Goal: Task Accomplishment & Management: Complete application form

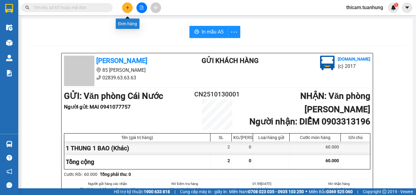
click at [129, 7] on icon "plus" at bounding box center [127, 7] width 4 height 4
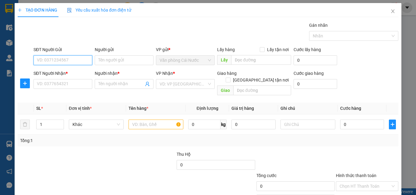
click at [79, 59] on input "SĐT Người Gửi" at bounding box center [62, 60] width 59 height 10
type input "0917606495"
click at [68, 69] on div "0917606495 - SƠN" at bounding box center [62, 73] width 58 height 10
type input "SƠN"
type input "0917606495"
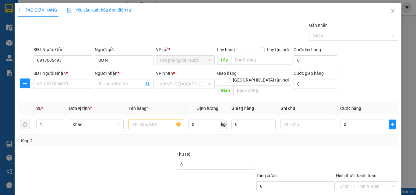
click at [57, 78] on div "SĐT Người Nhận *" at bounding box center [62, 74] width 59 height 9
click at [57, 84] on input "SĐT Người Nhận *" at bounding box center [62, 84] width 59 height 10
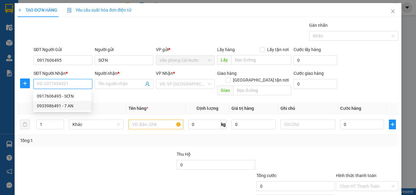
click at [64, 106] on div "0933986491 - 7 AN" at bounding box center [62, 106] width 51 height 7
type input "0933986491"
type input "7 AN"
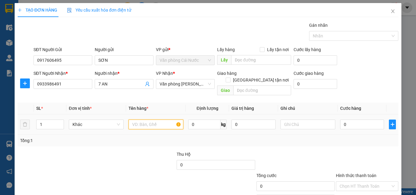
click at [148, 120] on input "text" at bounding box center [155, 125] width 55 height 10
type input "1 THÙNG"
click at [356, 120] on input "0" at bounding box center [362, 125] width 44 height 10
type input "3"
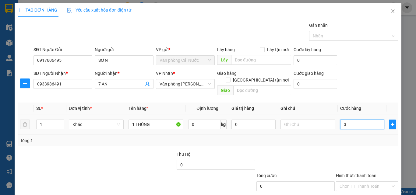
type input "3"
type input "30"
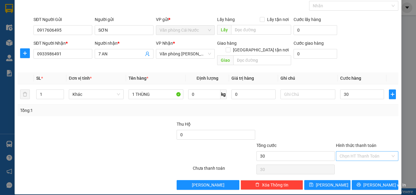
type input "30.000"
click at [358, 151] on input "Hình thức thanh toán" at bounding box center [364, 155] width 51 height 9
click at [354, 160] on div "Tại văn phòng" at bounding box center [363, 161] width 54 height 7
type input "0"
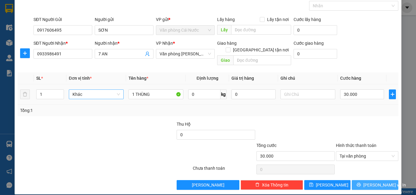
drag, startPoint x: 352, startPoint y: 179, endPoint x: 96, endPoint y: 88, distance: 272.2
click at [352, 180] on button "[PERSON_NAME] và In" at bounding box center [374, 185] width 47 height 10
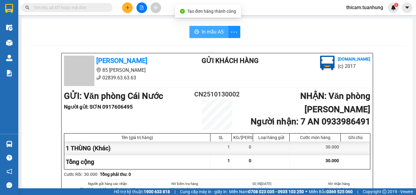
click at [211, 32] on span "In mẫu A5" at bounding box center [212, 32] width 22 height 8
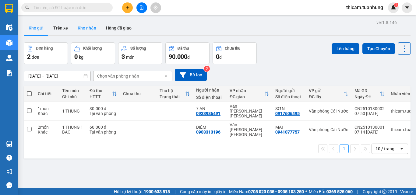
click at [88, 23] on button "Kho nhận" at bounding box center [87, 28] width 28 height 15
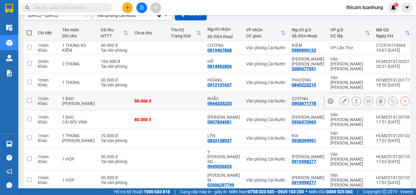
scroll to position [91, 0]
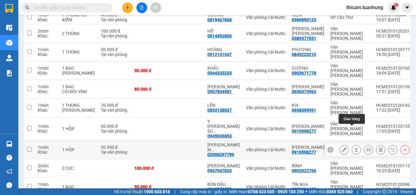
click at [352, 144] on button at bounding box center [356, 149] width 9 height 11
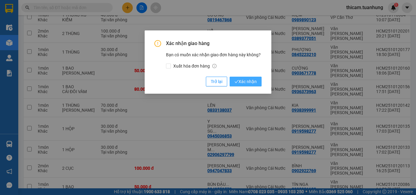
click at [256, 85] on span "Xác nhận" at bounding box center [245, 81] width 22 height 7
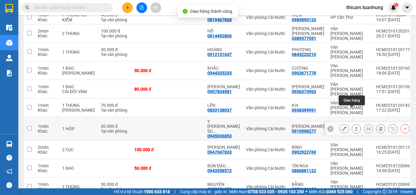
click at [354, 127] on icon at bounding box center [356, 129] width 4 height 4
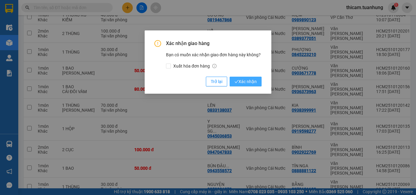
click at [256, 82] on span "Xác nhận" at bounding box center [245, 81] width 22 height 7
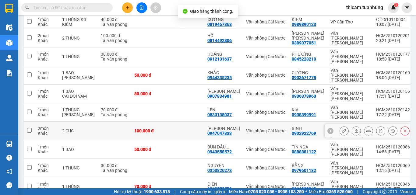
scroll to position [88, 0]
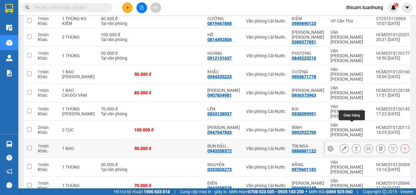
click at [354, 146] on icon at bounding box center [356, 148] width 4 height 4
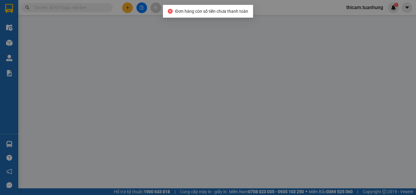
type input "0888881122"
type input "TÍN NGA"
type input "0943558572"
type input "BÚN ĐẬU VÀNG"
type input "50.000"
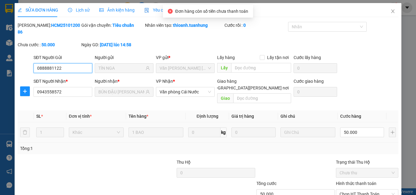
scroll to position [31, 0]
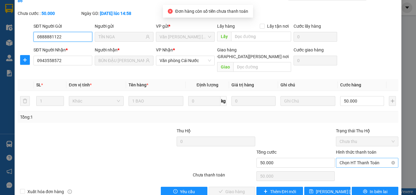
click at [362, 158] on span "Chọn HT Thanh Toán" at bounding box center [366, 162] width 55 height 9
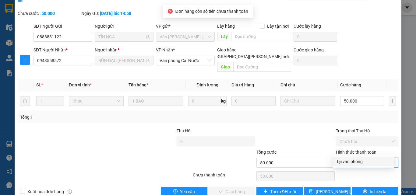
click at [361, 159] on div "Tại văn phòng" at bounding box center [363, 161] width 54 height 7
type input "0"
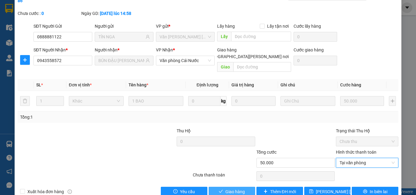
click at [247, 184] on button "Giao hàng" at bounding box center [231, 192] width 47 height 10
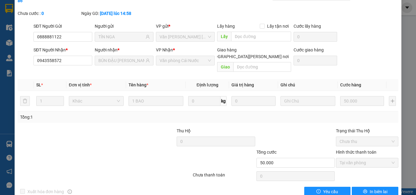
scroll to position [0, 0]
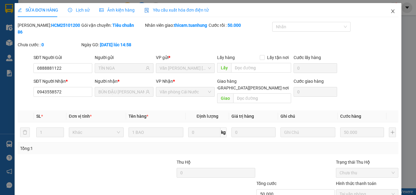
click at [390, 9] on icon "close" at bounding box center [392, 11] width 5 height 5
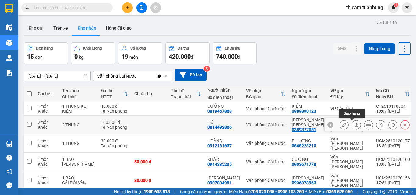
click at [354, 123] on button at bounding box center [356, 125] width 9 height 11
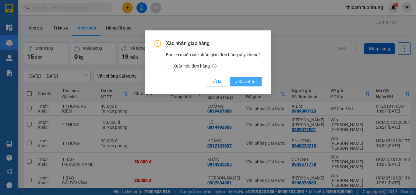
click at [239, 80] on span "Xác nhận" at bounding box center [245, 81] width 22 height 7
